Goal: Information Seeking & Learning: Check status

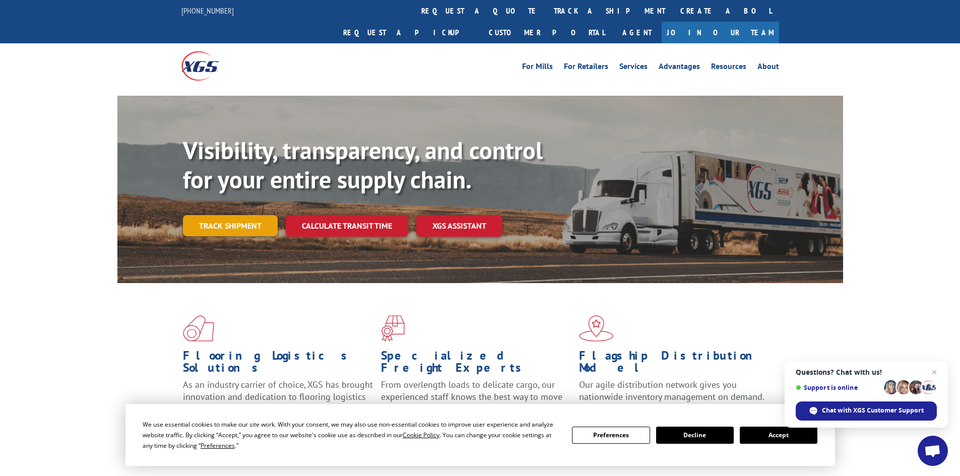
click at [245, 215] on link "Track shipment" at bounding box center [230, 225] width 95 height 21
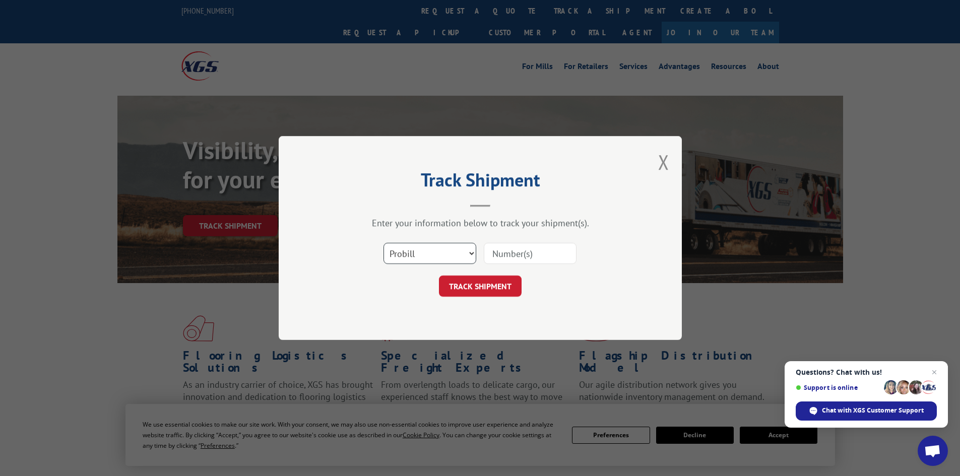
click at [438, 253] on select "Select category... Probill BOL PO" at bounding box center [430, 253] width 93 height 21
click at [511, 254] on input at bounding box center [530, 253] width 93 height 21
paste input "15095333"
type input "15095333"
click at [503, 283] on button "TRACK SHIPMENT" at bounding box center [480, 286] width 83 height 21
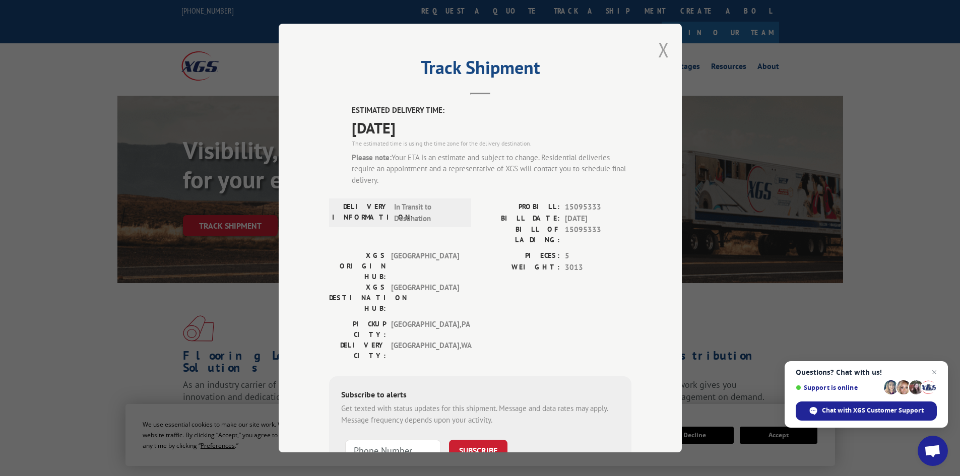
click at [658, 47] on button "Close modal" at bounding box center [663, 49] width 11 height 27
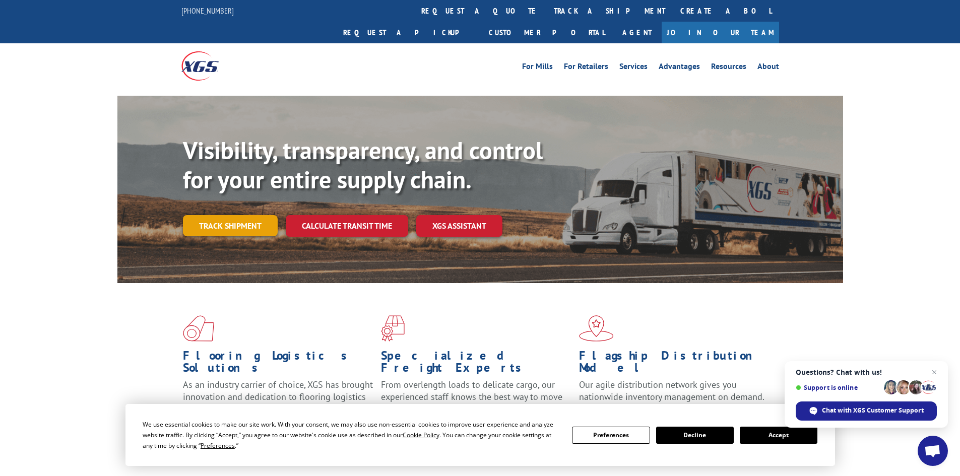
click at [246, 215] on link "Track shipment" at bounding box center [230, 225] width 95 height 21
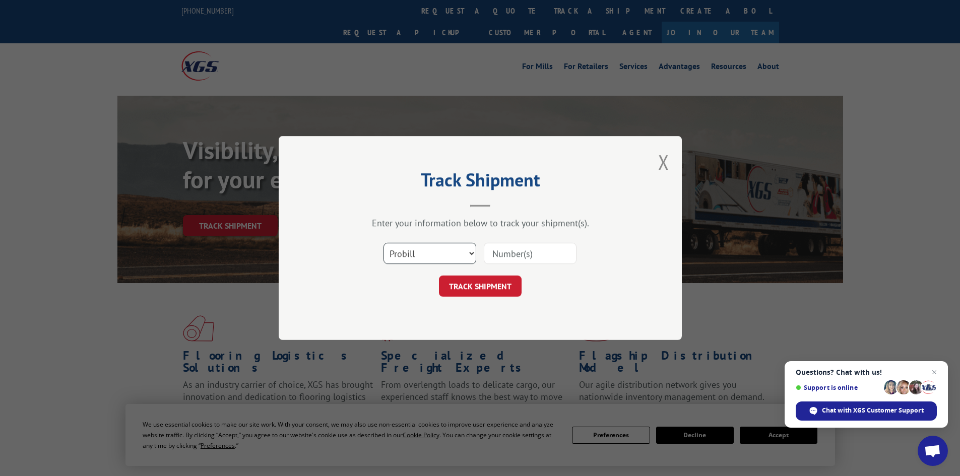
click at [441, 259] on select "Select category... Probill BOL PO" at bounding box center [430, 253] width 93 height 21
click at [524, 261] on input at bounding box center [530, 253] width 93 height 21
paste input "15095347"
type input "15095347"
click at [512, 289] on button "TRACK SHIPMENT" at bounding box center [480, 286] width 83 height 21
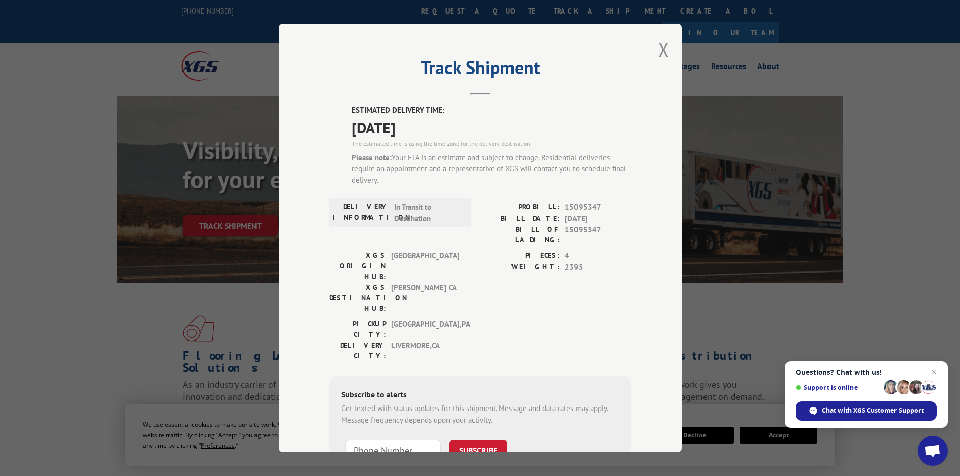
click at [503, 171] on div "Please note: Your ETA is an estimate and subject to change. Residential deliver…" at bounding box center [492, 169] width 280 height 34
click at [653, 50] on div "Track Shipment ESTIMATED DELIVERY TIME: [DATE] The estimated time is using the …" at bounding box center [480, 238] width 403 height 429
click at [659, 47] on button "Close modal" at bounding box center [663, 49] width 11 height 27
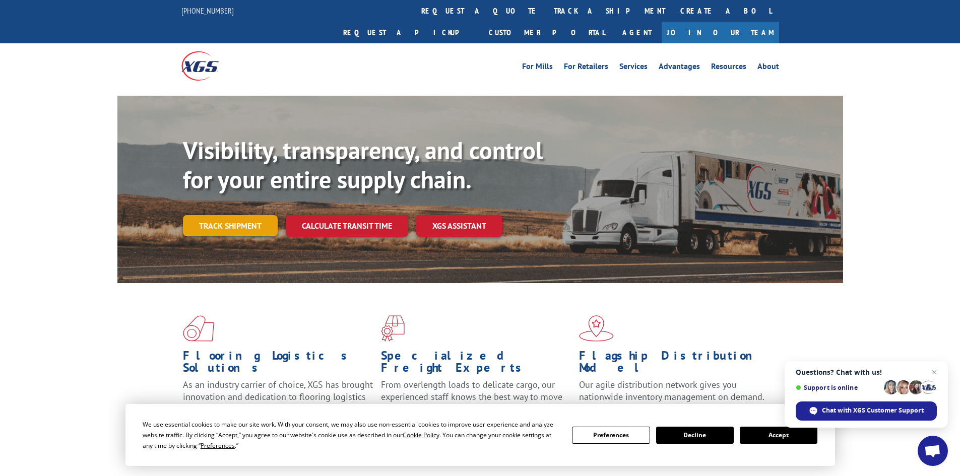
click at [216, 215] on link "Track shipment" at bounding box center [230, 225] width 95 height 21
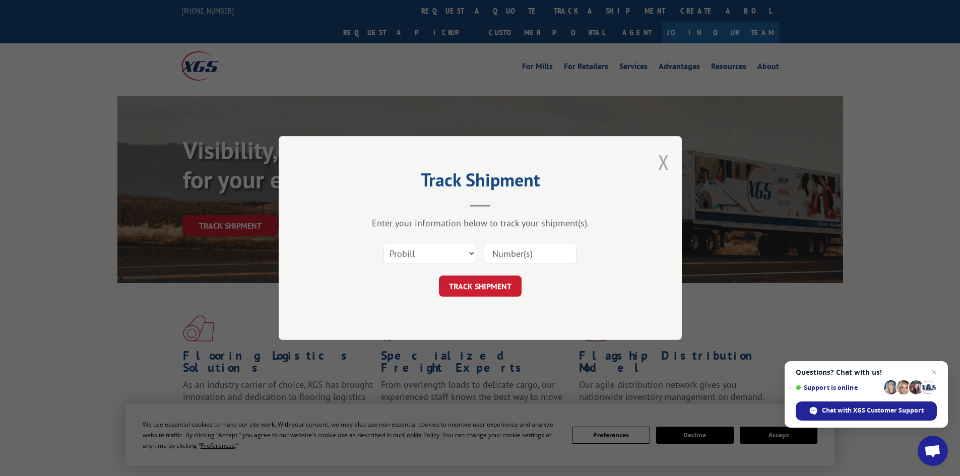
click at [660, 167] on button "Close modal" at bounding box center [663, 162] width 11 height 27
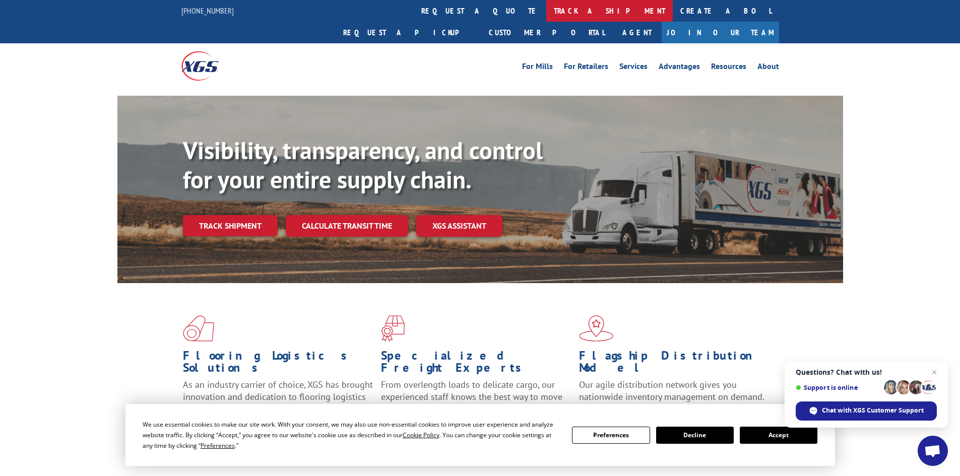
click at [546, 9] on link "track a shipment" at bounding box center [609, 11] width 127 height 22
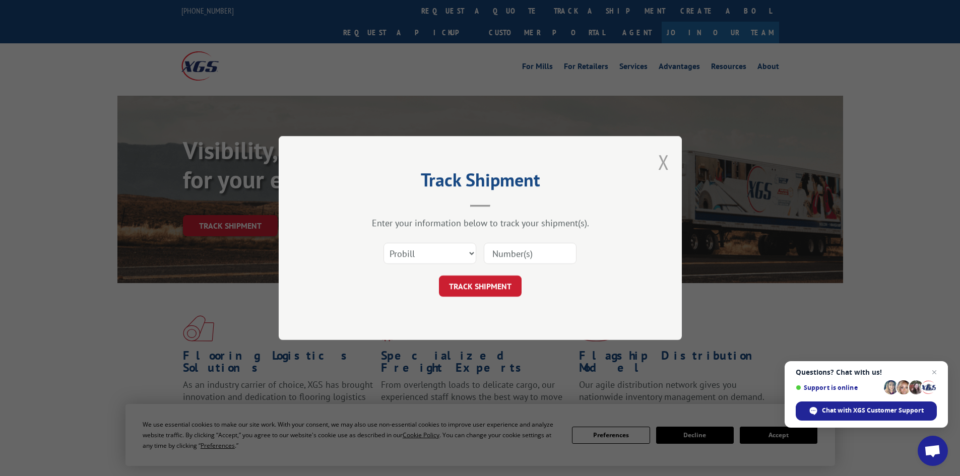
click at [659, 166] on button "Close modal" at bounding box center [663, 162] width 11 height 27
